Goal: Information Seeking & Learning: Learn about a topic

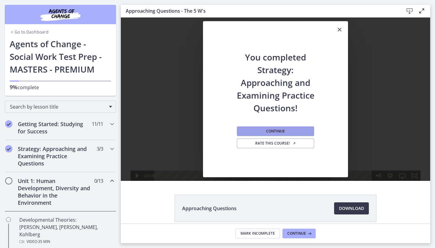
click at [275, 130] on span "Continue" at bounding box center [275, 131] width 19 height 5
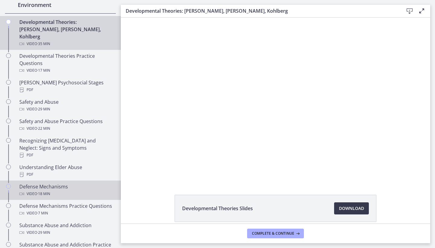
scroll to position [193, 0]
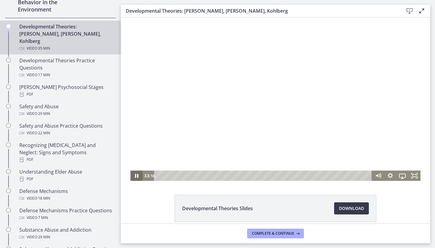
click at [136, 175] on icon "Pause" at bounding box center [136, 175] width 12 height 10
click at [136, 175] on button "Play Video" at bounding box center [136, 175] width 12 height 10
click at [136, 176] on icon "Pause" at bounding box center [136, 176] width 3 height 4
click at [136, 176] on icon "Play Video" at bounding box center [136, 175] width 3 height 4
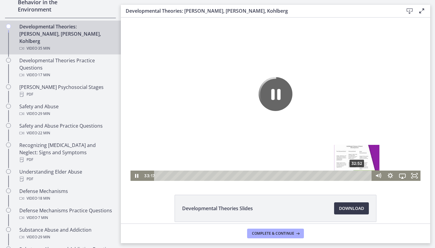
click at [357, 174] on div "32:52" at bounding box center [263, 175] width 210 height 10
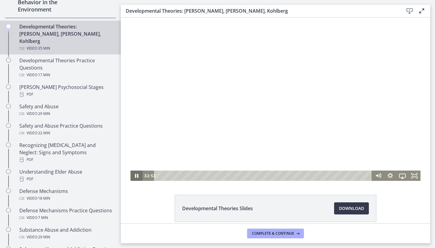
click at [135, 177] on icon "Pause" at bounding box center [136, 176] width 3 height 4
click at [135, 177] on icon "Play Video" at bounding box center [137, 175] width 12 height 10
click at [359, 175] on div "33:16" at bounding box center [263, 175] width 210 height 10
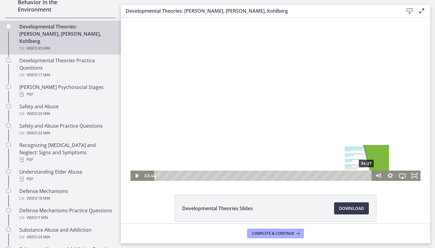
click at [367, 176] on div "34:27" at bounding box center [263, 175] width 210 height 10
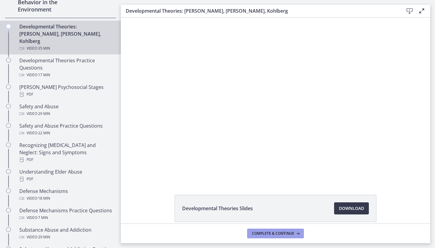
click at [286, 235] on span "Complete & continue" at bounding box center [273, 233] width 42 height 5
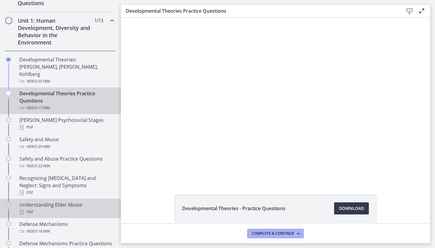
scroll to position [153, 0]
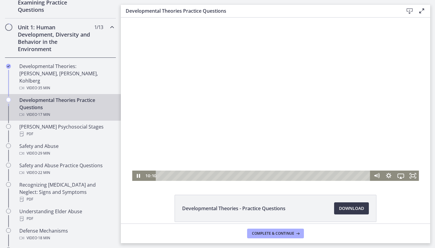
click at [222, 150] on div at bounding box center [275, 99] width 286 height 163
click at [280, 176] on div "9:59" at bounding box center [263, 175] width 207 height 10
click at [328, 174] on div "13:57" at bounding box center [263, 175] width 207 height 10
click at [323, 175] on div "13:35" at bounding box center [263, 175] width 207 height 10
click at [319, 176] on div "13:17" at bounding box center [263, 175] width 207 height 10
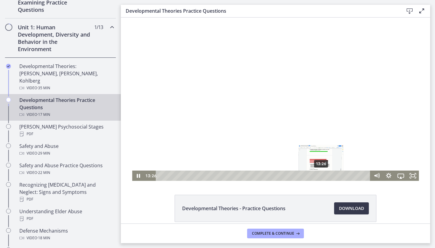
click at [321, 175] on div "13:26" at bounding box center [263, 175] width 207 height 10
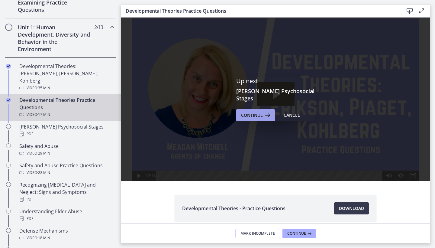
scroll to position [0, 0]
click at [256, 111] on span "Continue" at bounding box center [252, 114] width 22 height 7
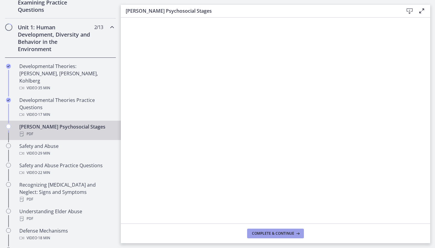
click at [280, 231] on span "Complete & continue" at bounding box center [273, 233] width 42 height 5
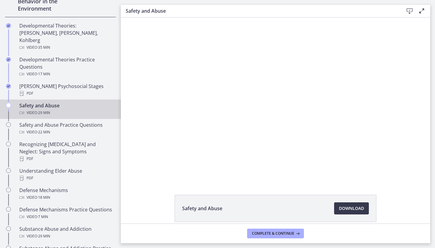
scroll to position [194, 0]
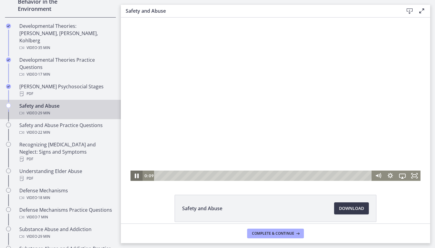
click at [136, 173] on icon "Pause" at bounding box center [136, 175] width 14 height 12
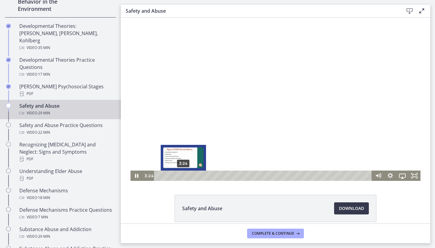
click at [183, 175] on div "3:24" at bounding box center [263, 175] width 210 height 10
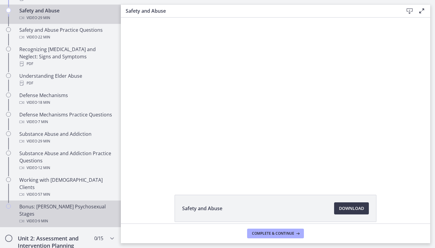
scroll to position [309, 0]
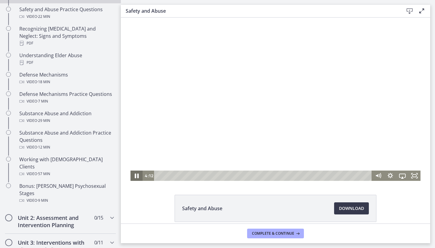
click at [136, 175] on icon "Pause" at bounding box center [136, 175] width 14 height 12
click at [138, 175] on icon "Play Video" at bounding box center [136, 175] width 3 height 4
click at [138, 175] on icon "Pause" at bounding box center [137, 175] width 4 height 5
click at [138, 175] on icon "Play Video" at bounding box center [137, 175] width 4 height 5
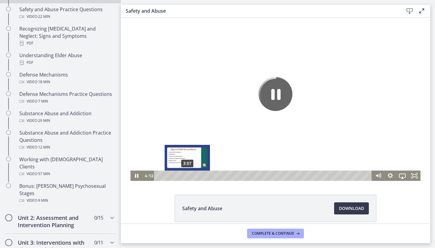
click at [187, 174] on div "3:57" at bounding box center [263, 175] width 210 height 10
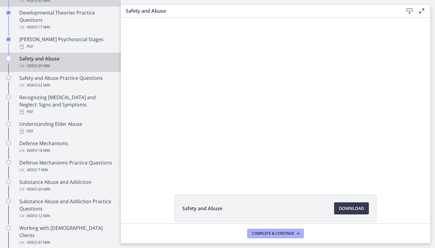
scroll to position [241, 0]
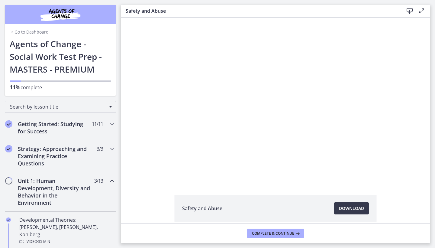
scroll to position [241, 0]
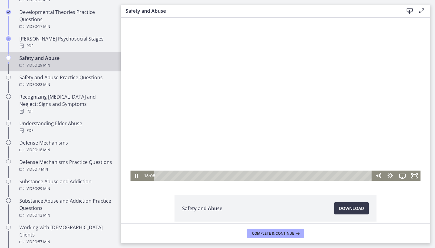
click at [228, 101] on div at bounding box center [275, 99] width 290 height 163
click at [245, 104] on div at bounding box center [275, 99] width 290 height 163
click at [130, 18] on button "Pause: ctrt98fh120s72qirkmg.mp4" at bounding box center [130, 18] width 0 height 0
click at [130, 18] on button "Play Video: ctrt98fh120s72qirkmg.mp4" at bounding box center [130, 18] width 0 height 0
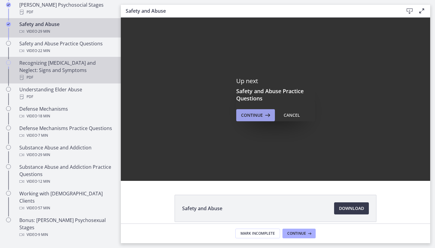
scroll to position [283, 0]
